Goal: Use online tool/utility: Utilize a website feature to perform a specific function

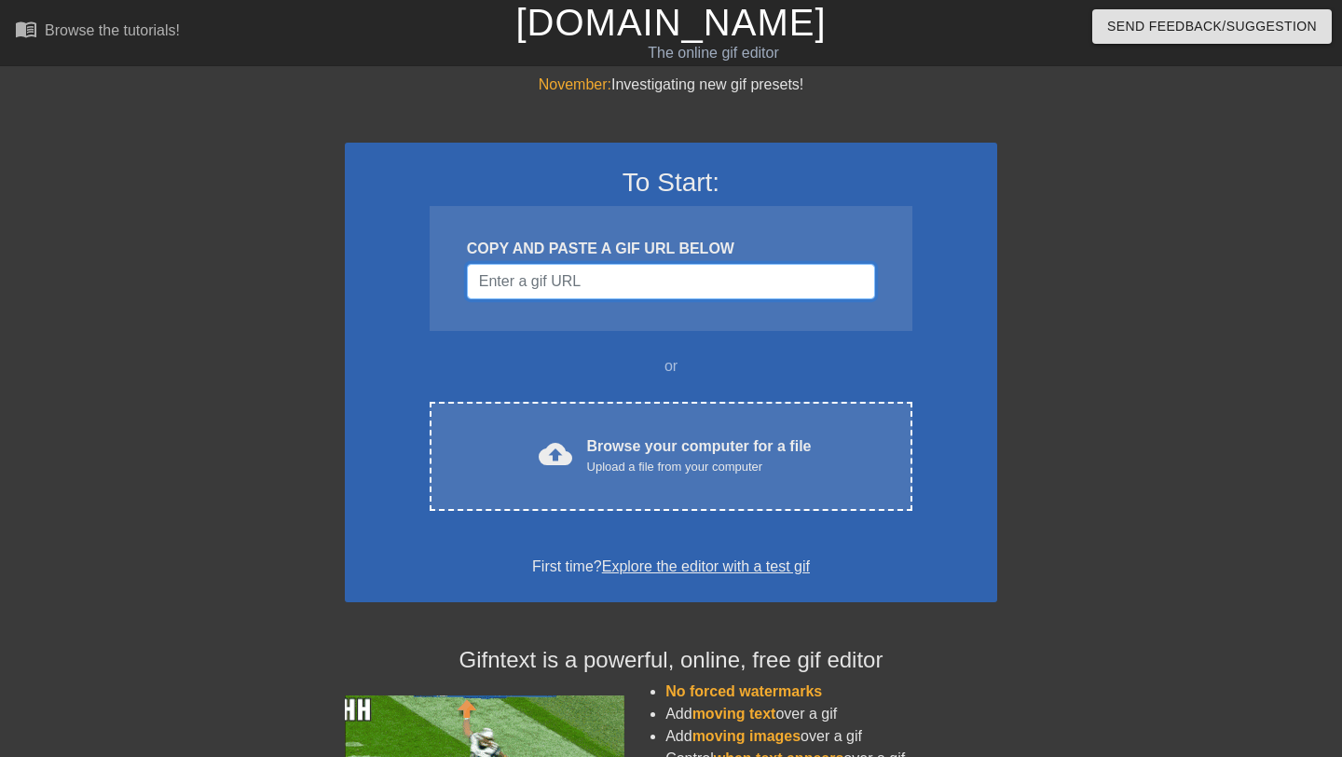
click at [607, 285] on input "Username" at bounding box center [671, 281] width 408 height 35
paste input "data:image/jpeg;base64,/9j/4AAQSkZJRgABAQAAAQABAAD/2wCEAAkGBwgHBgkIBwgKCgkLDRYP…"
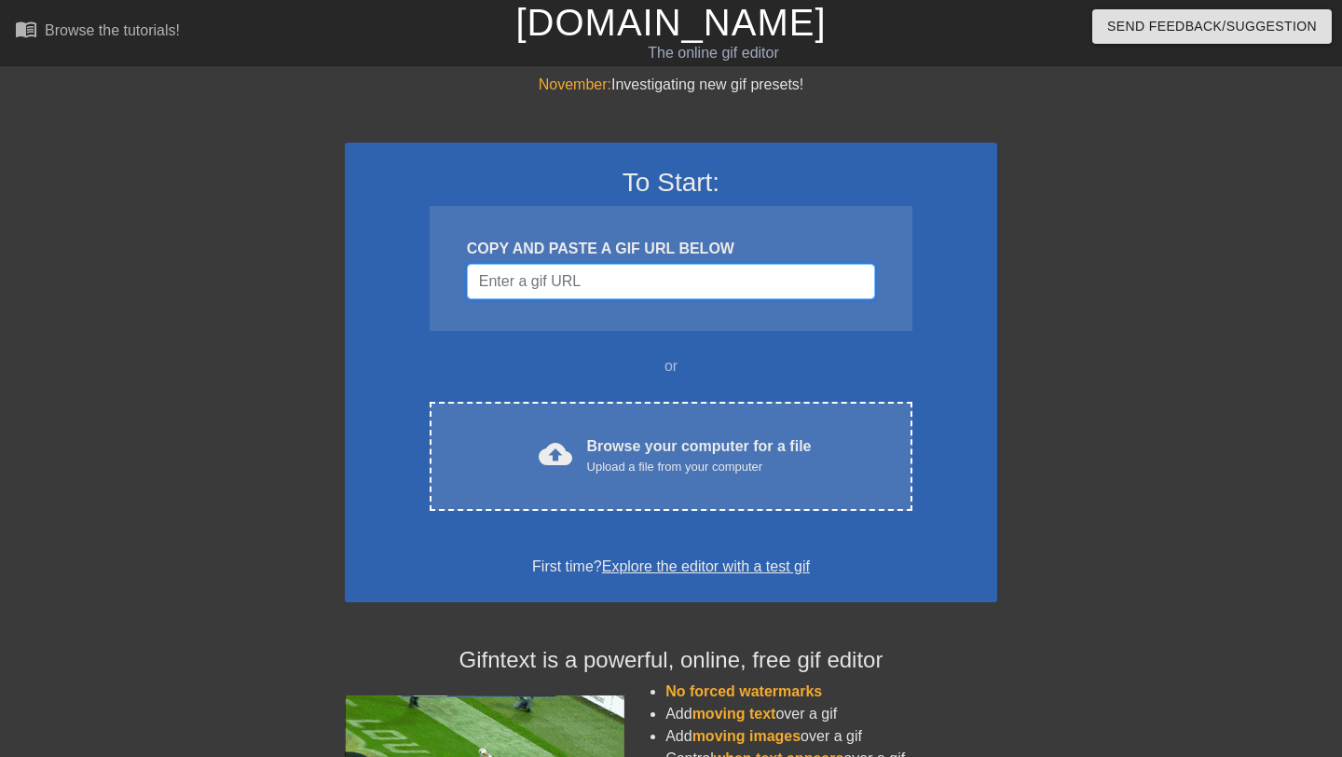
type input "data:image/jpeg;base64,/9j/4AAQSkZJRgABAQAAAQABAAD/2wCEAAkGBwgHBgkIBwgKCgkLDRYP…"
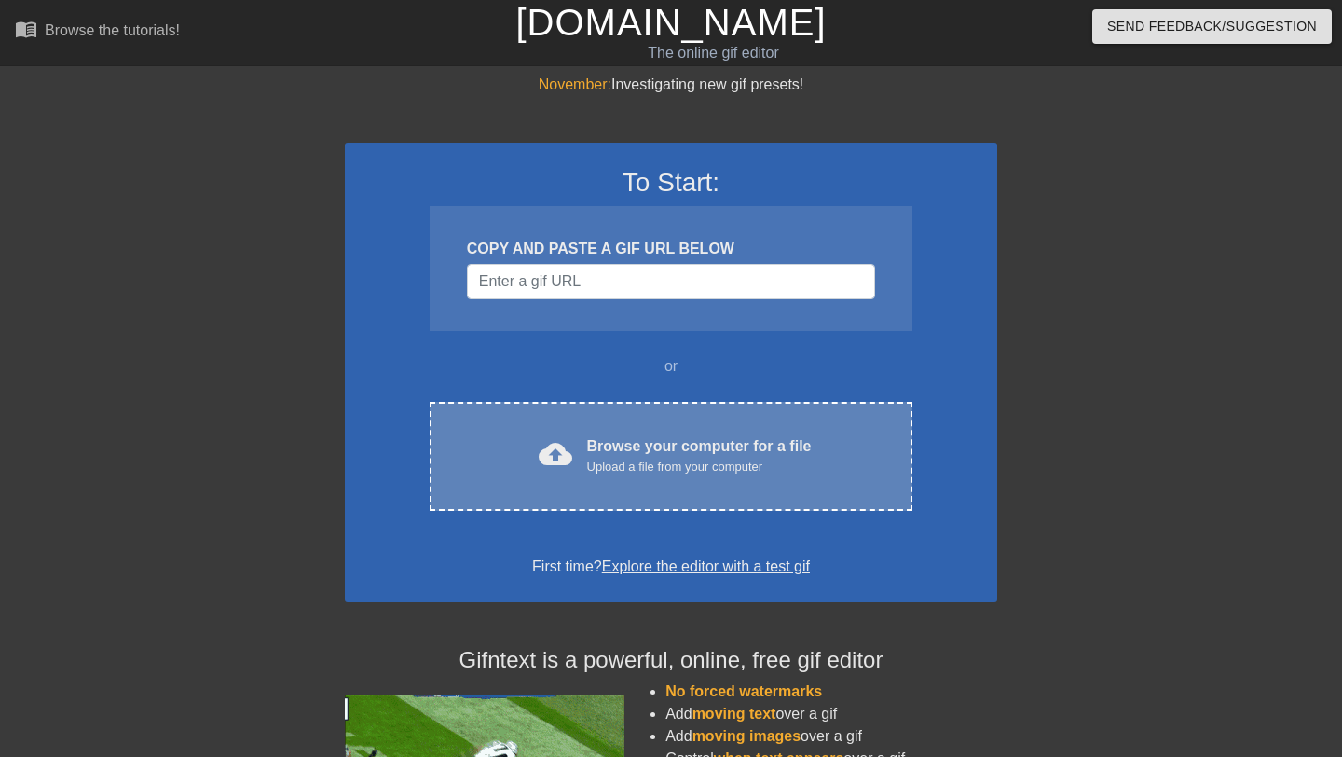
click at [694, 445] on div "Browse your computer for a file Upload a file from your computer" at bounding box center [699, 455] width 225 height 41
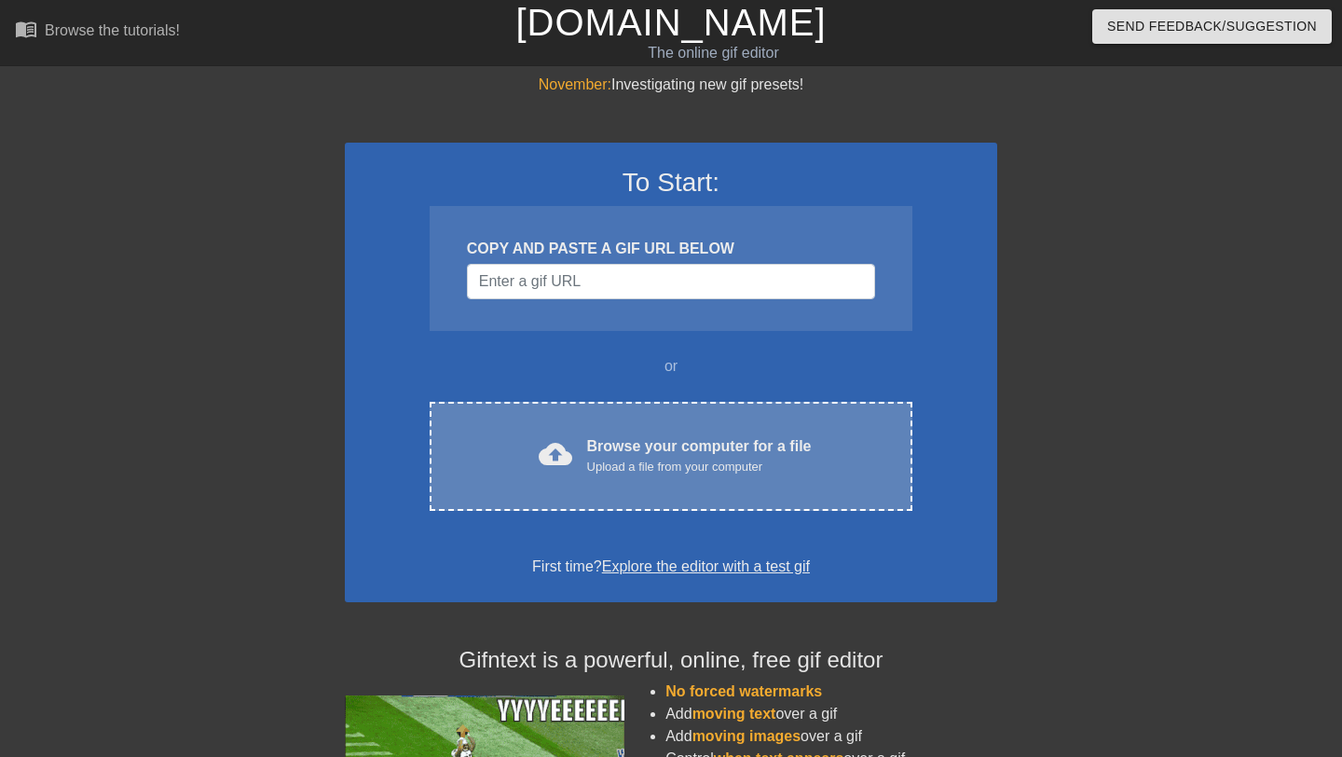
click at [618, 460] on div "Upload a file from your computer" at bounding box center [699, 467] width 225 height 19
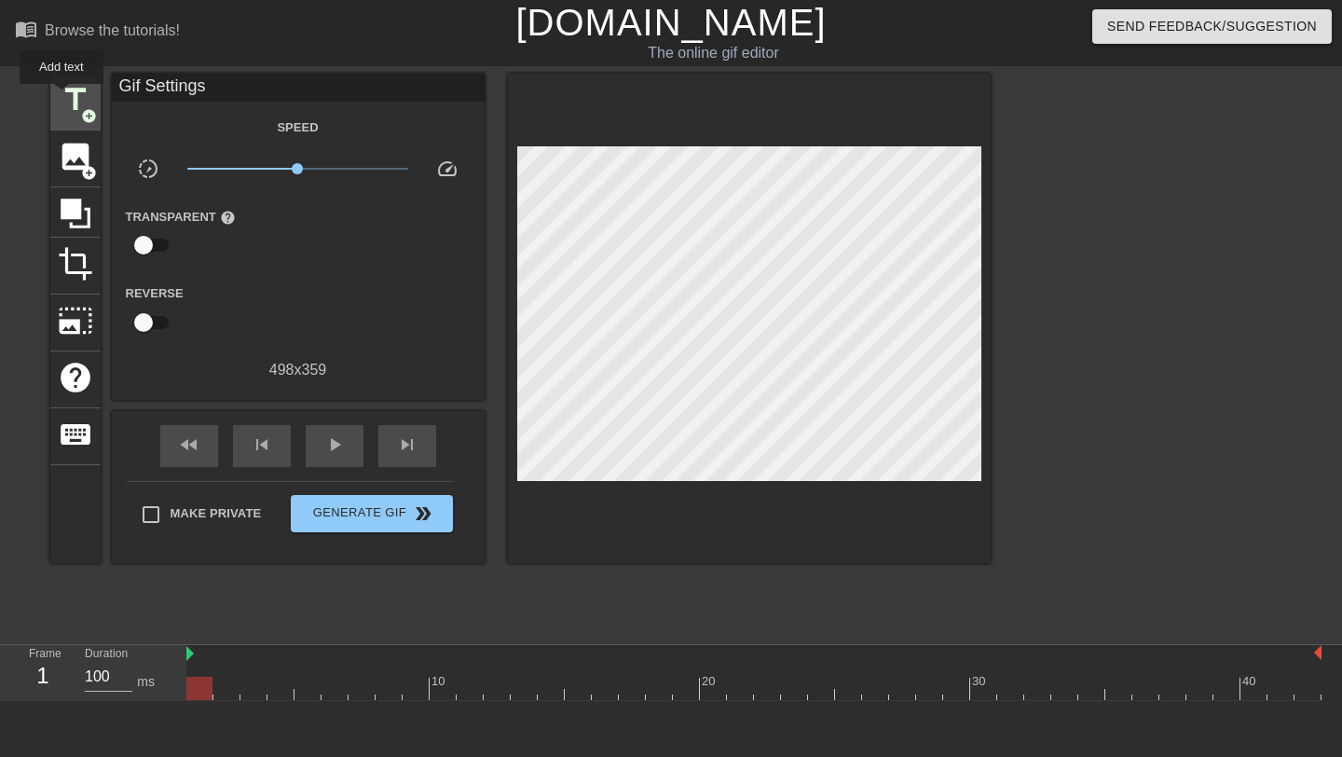
click at [64, 99] on span "title" at bounding box center [75, 99] width 35 height 35
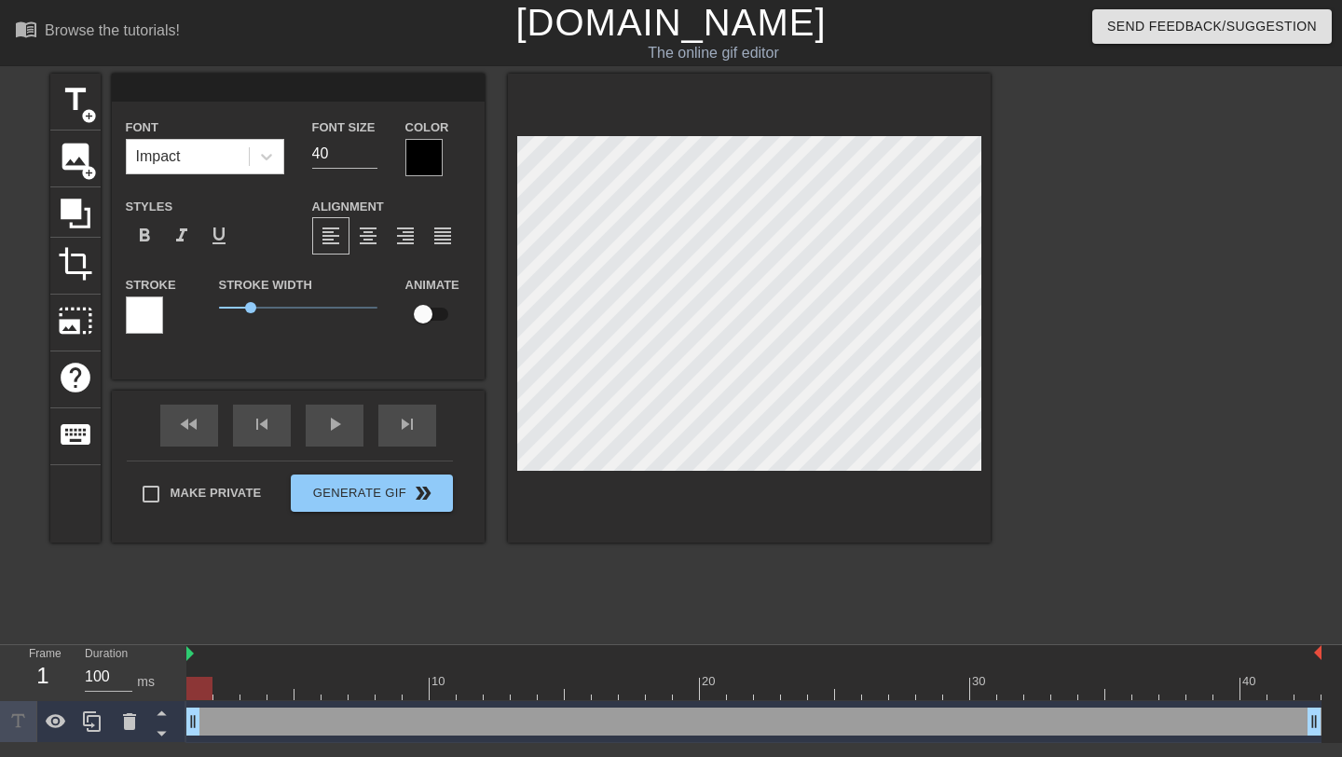
type input "T"
type textarea "T"
type input "[PERSON_NAME]"
type textarea "[PERSON_NAME]"
type input "Tyl"
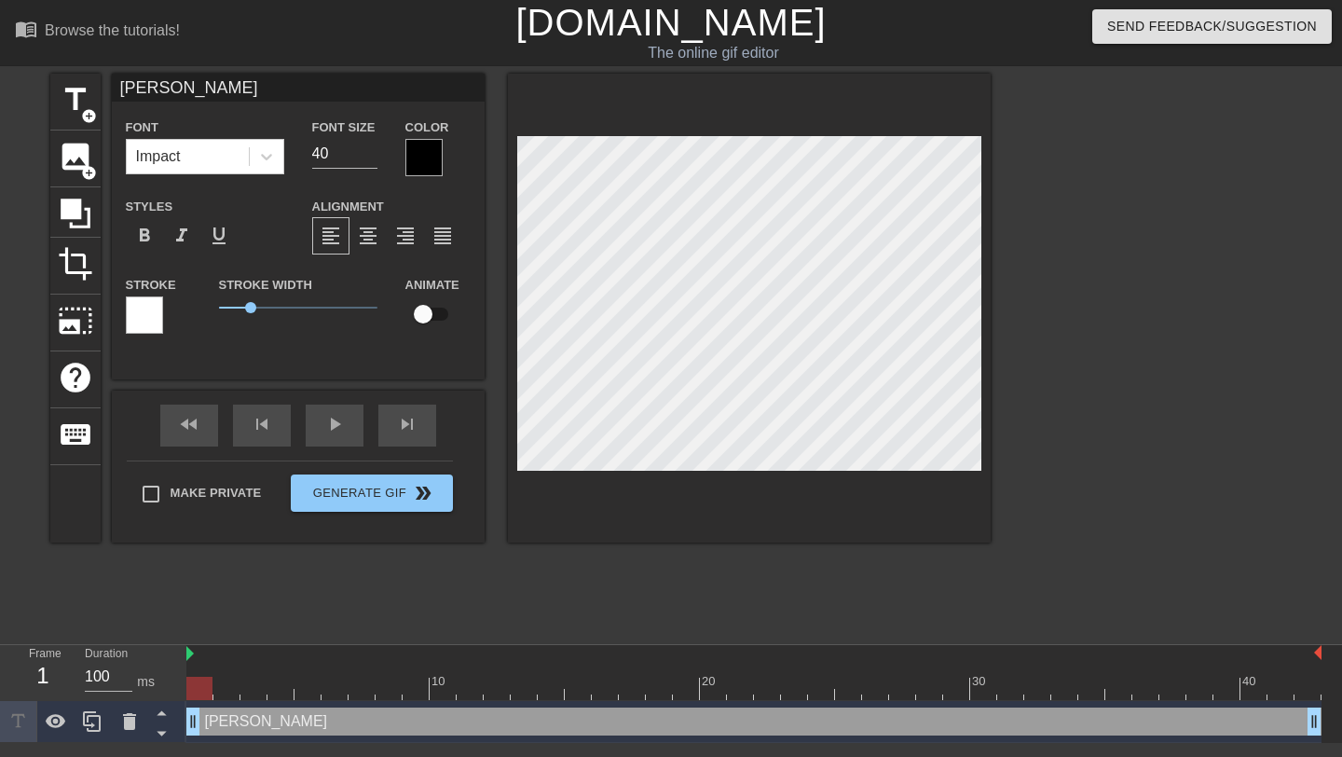
type textarea "Tyl"
type input "Tyle"
type textarea "Tyle"
type input "Tylen"
type textarea "Tylen"
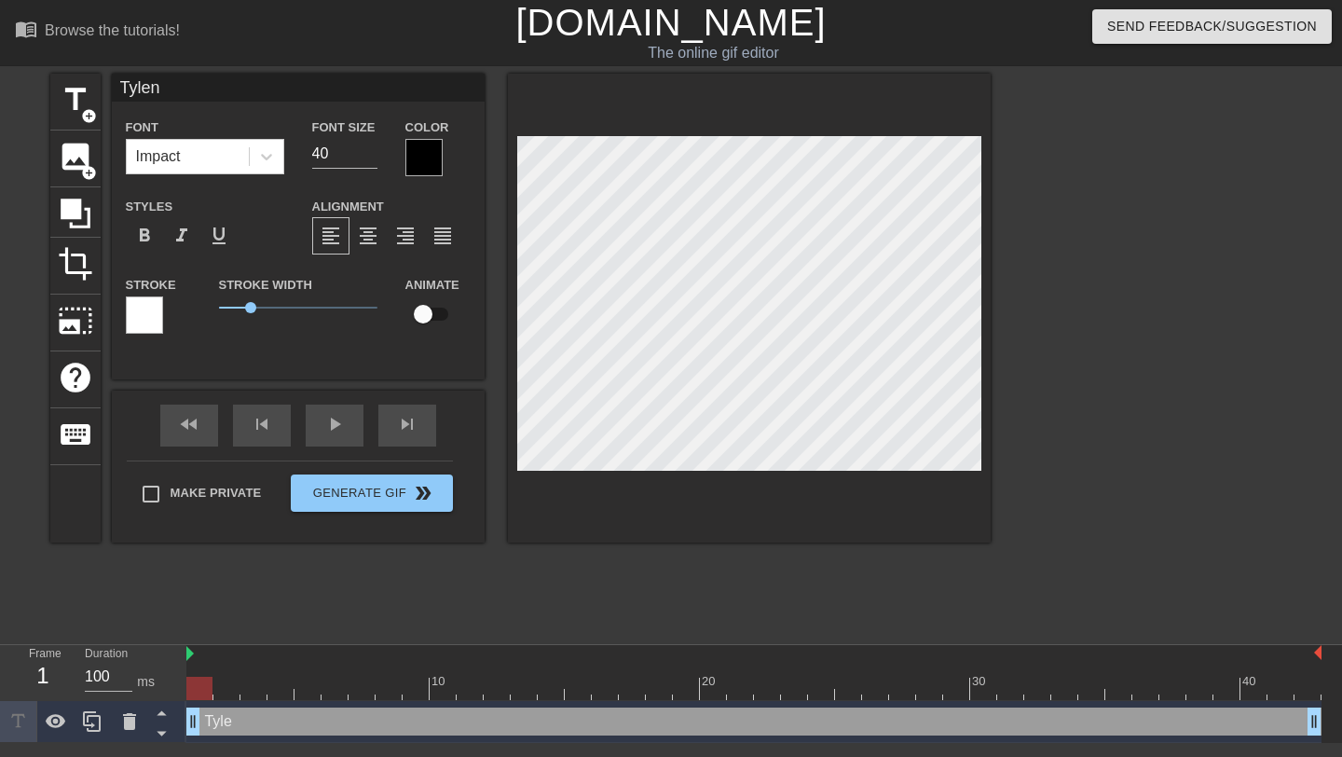
type input "Tyleno"
type textarea "Tyleno"
type input "[MEDICAL_DATA]"
type textarea "[MEDICAL_DATA]"
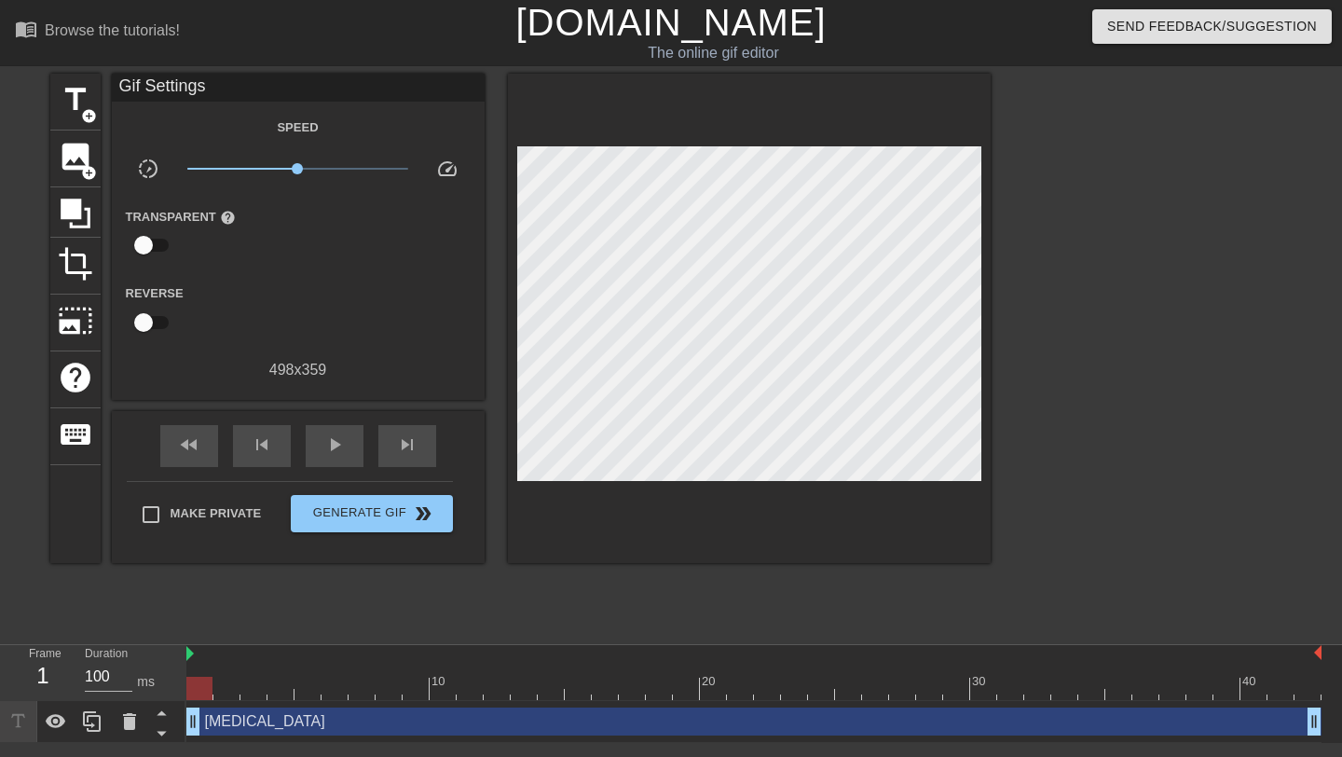
click at [1042, 323] on div at bounding box center [1153, 353] width 280 height 559
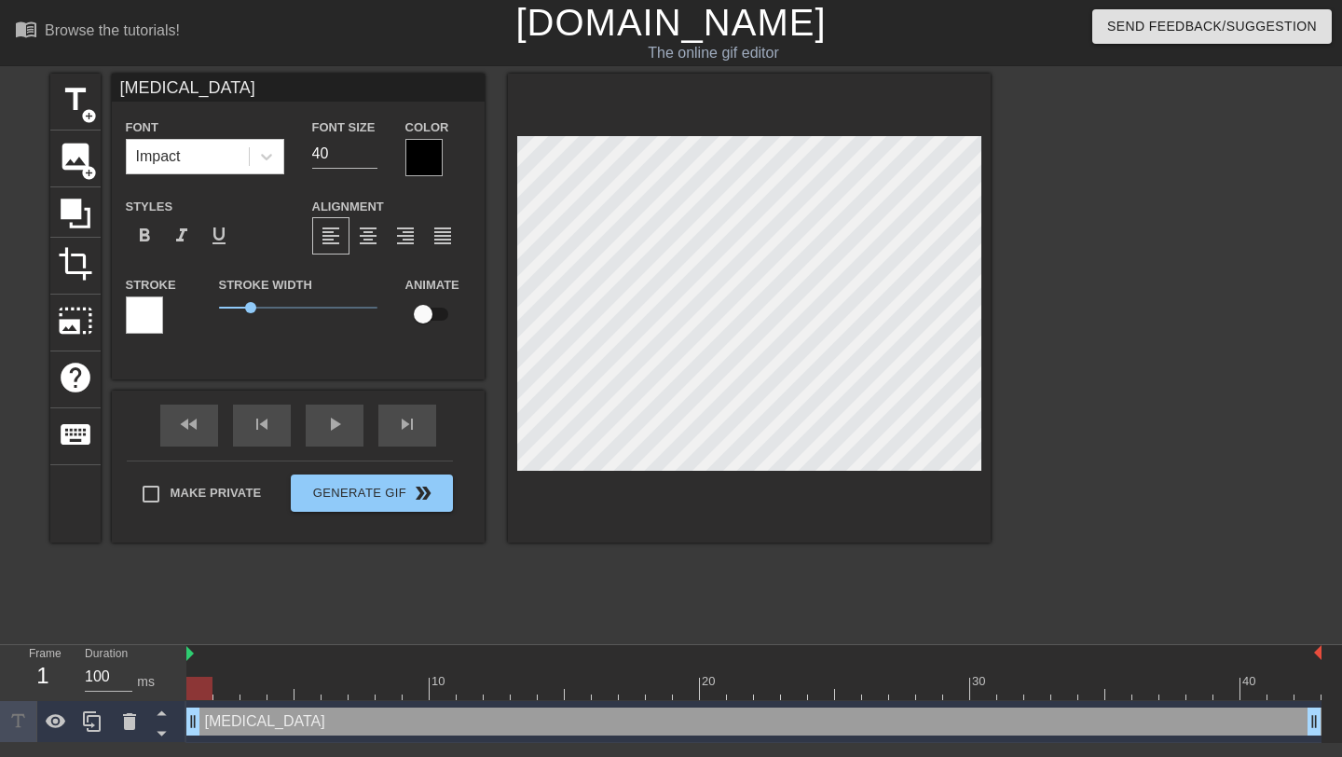
drag, startPoint x: 194, startPoint y: 721, endPoint x: 180, endPoint y: 727, distance: 15.4
click at [180, 727] on div "Frame 1 Duration 100 ms 10 20 30 40 [MEDICAL_DATA] drag_handle drag_handle" at bounding box center [671, 694] width 1342 height 98
click at [294, 572] on div "title add_circle image add_circle crop photo_size_select_large help keyboard [M…" at bounding box center [520, 353] width 941 height 559
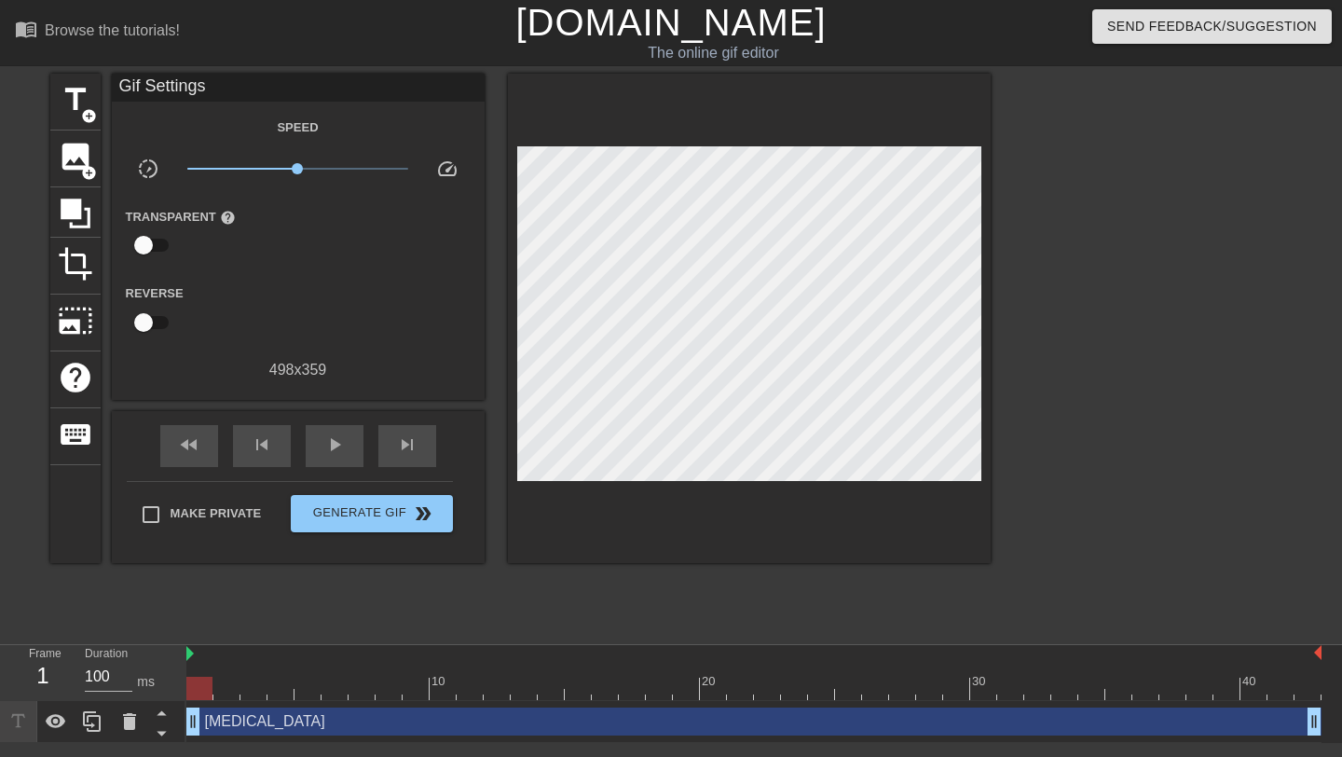
scroll to position [0, 14]
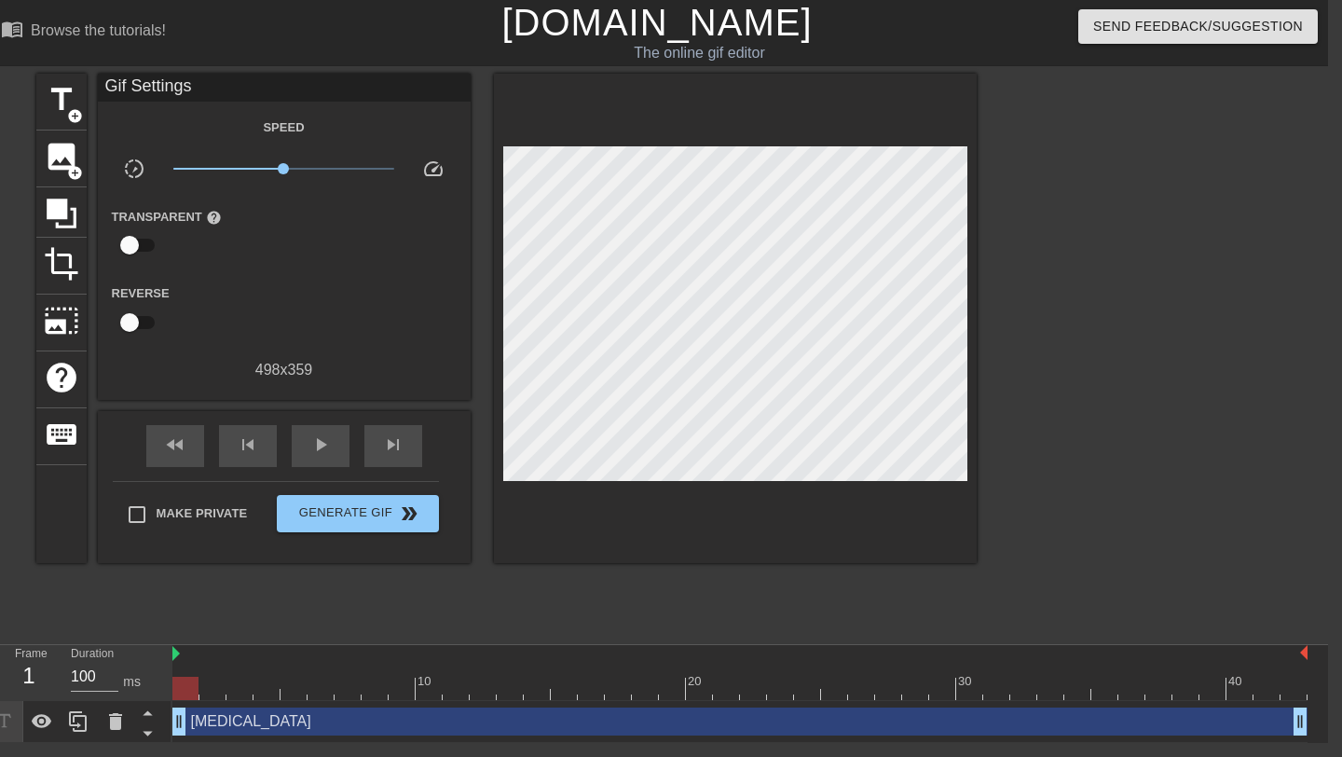
drag, startPoint x: 198, startPoint y: 685, endPoint x: 180, endPoint y: 683, distance: 17.8
click at [180, 683] on div at bounding box center [185, 688] width 26 height 23
click at [314, 448] on span "play_arrow" at bounding box center [320, 444] width 22 height 22
click at [1091, 245] on div at bounding box center [1139, 353] width 280 height 559
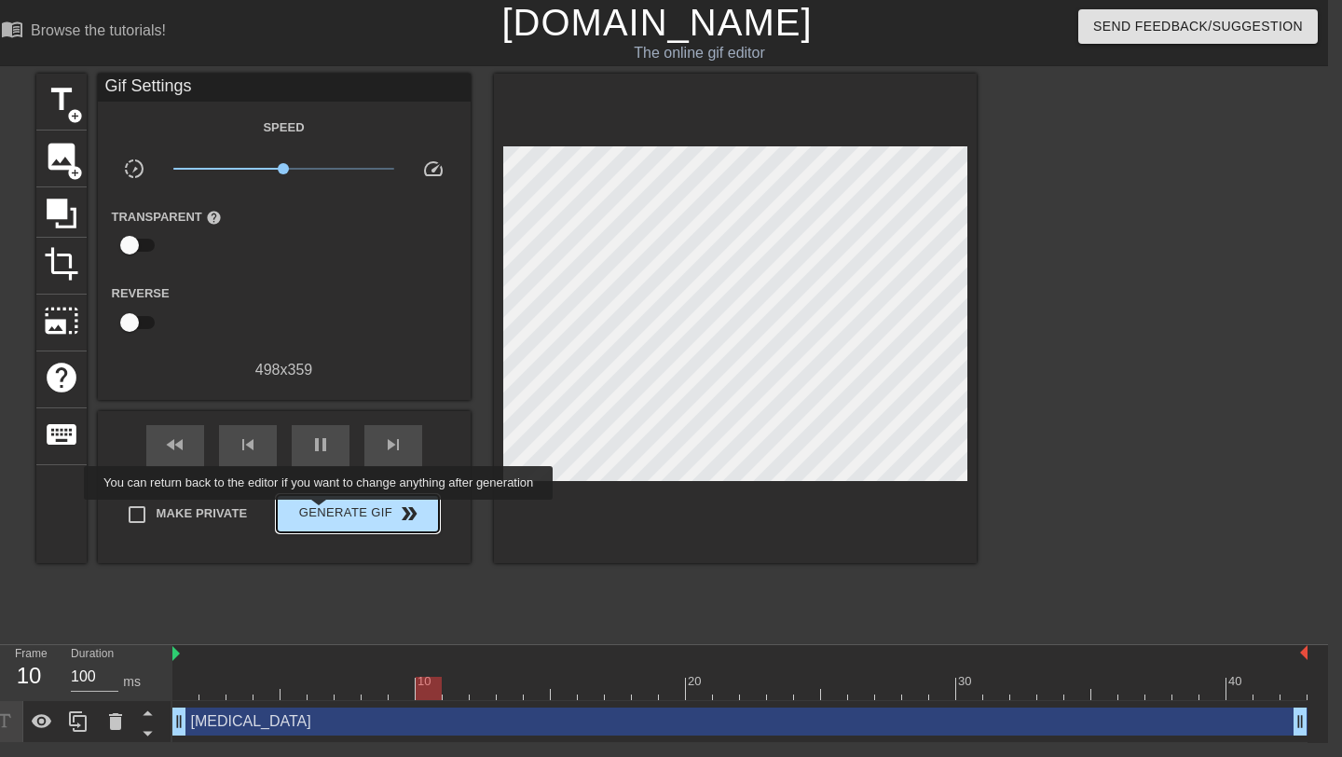
click at [331, 513] on span "Generate Gif double_arrow" at bounding box center [357, 513] width 146 height 22
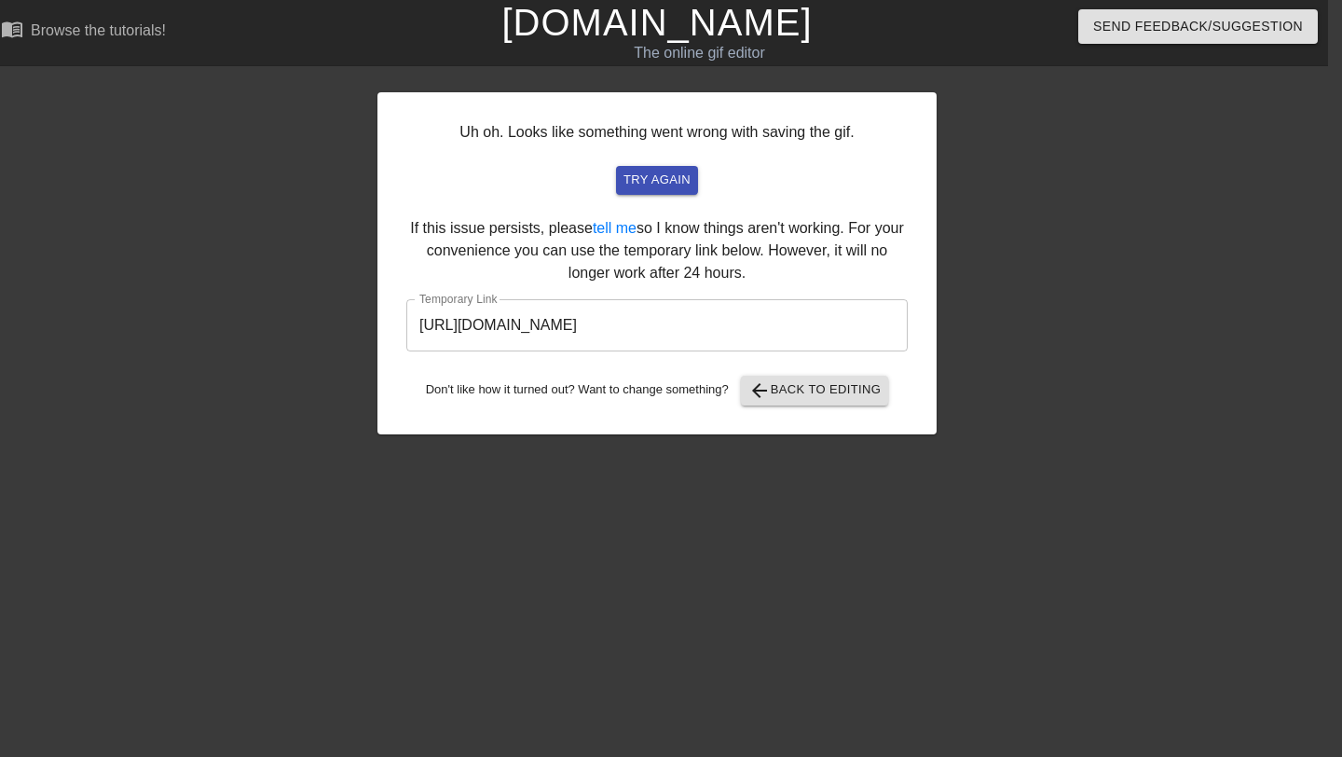
click at [805, 331] on input "[URL][DOMAIN_NAME]" at bounding box center [657, 325] width 502 height 52
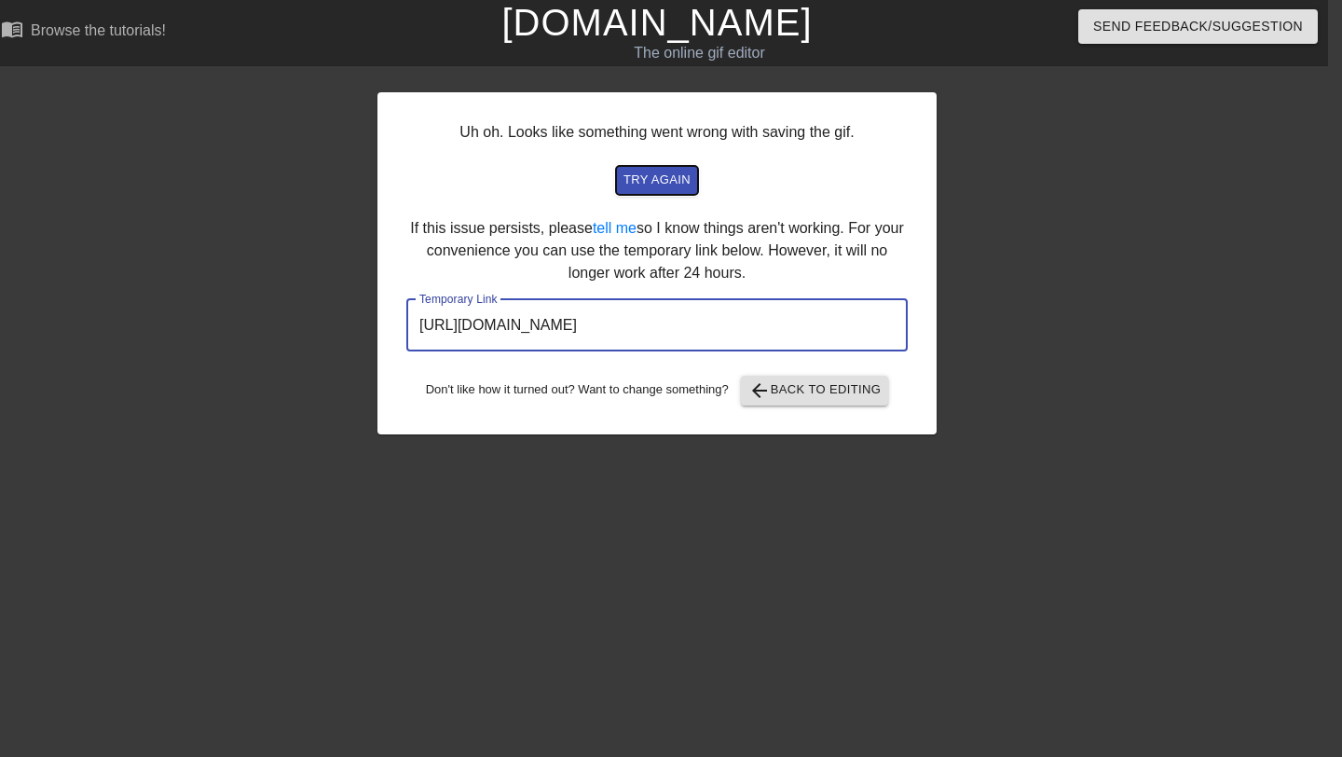
click at [654, 189] on span "try again" at bounding box center [657, 180] width 67 height 21
click at [846, 326] on input "[URL][DOMAIN_NAME]" at bounding box center [657, 325] width 502 height 52
click at [814, 398] on span "arrow_back Back to Editing" at bounding box center [815, 390] width 133 height 22
